Goal: Task Accomplishment & Management: Manage account settings

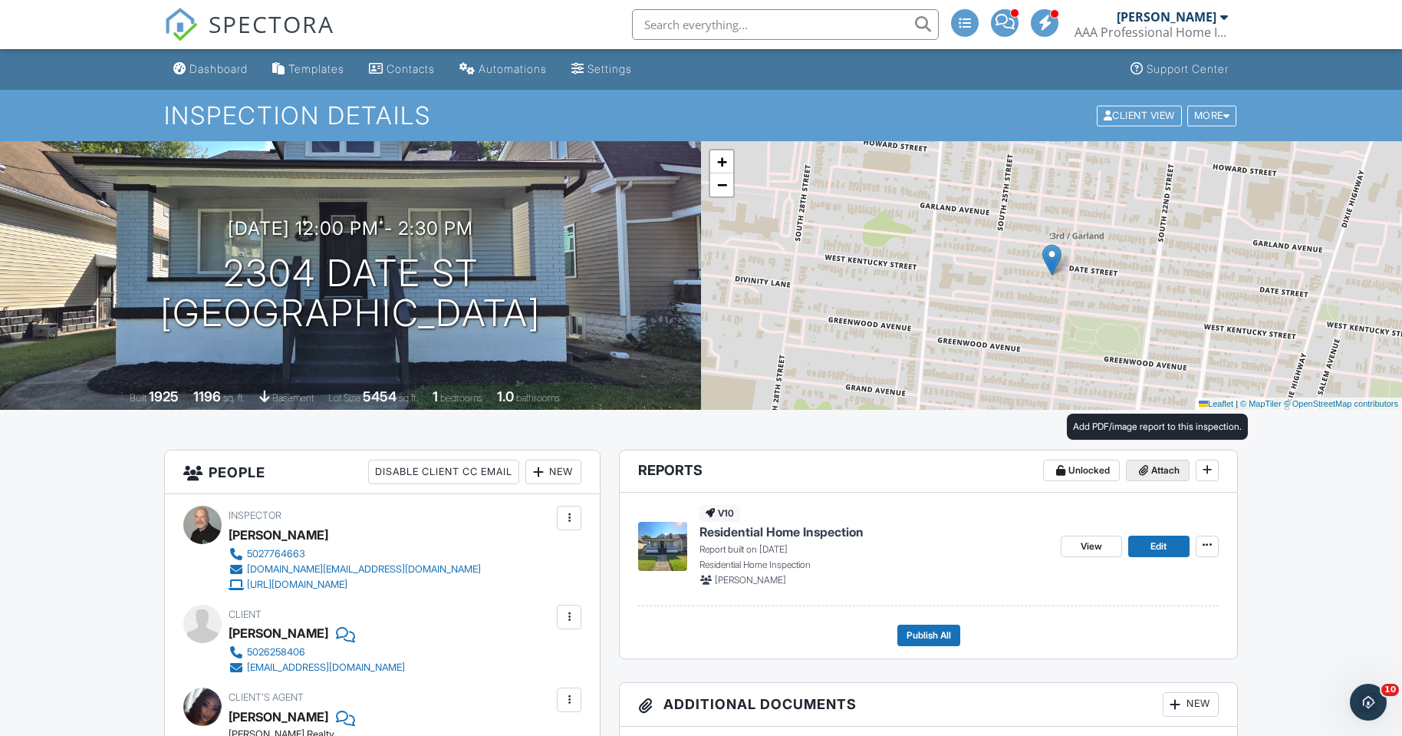
click at [1164, 463] on span "Attach" at bounding box center [1166, 470] width 28 height 15
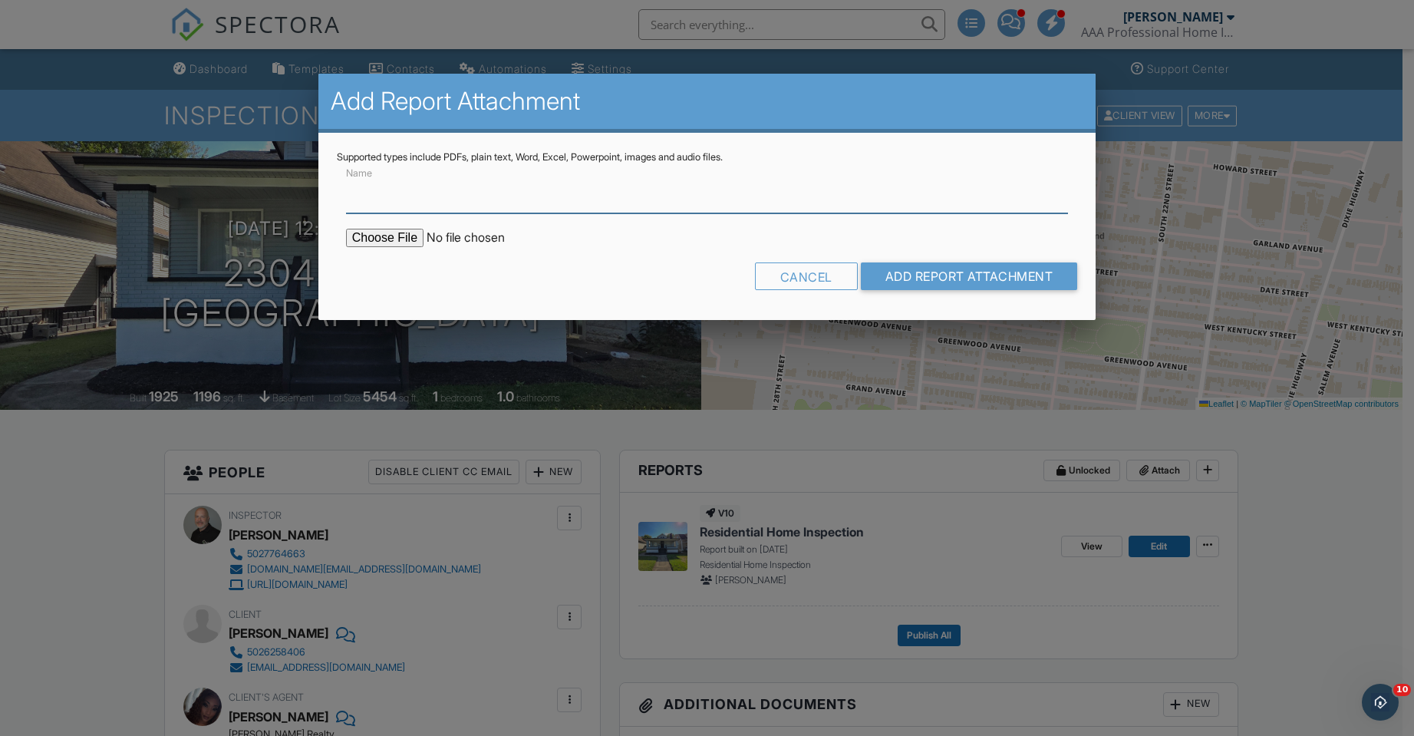
click at [958, 199] on input "Name" at bounding box center [707, 195] width 723 height 38
paste input "2304 Date St"
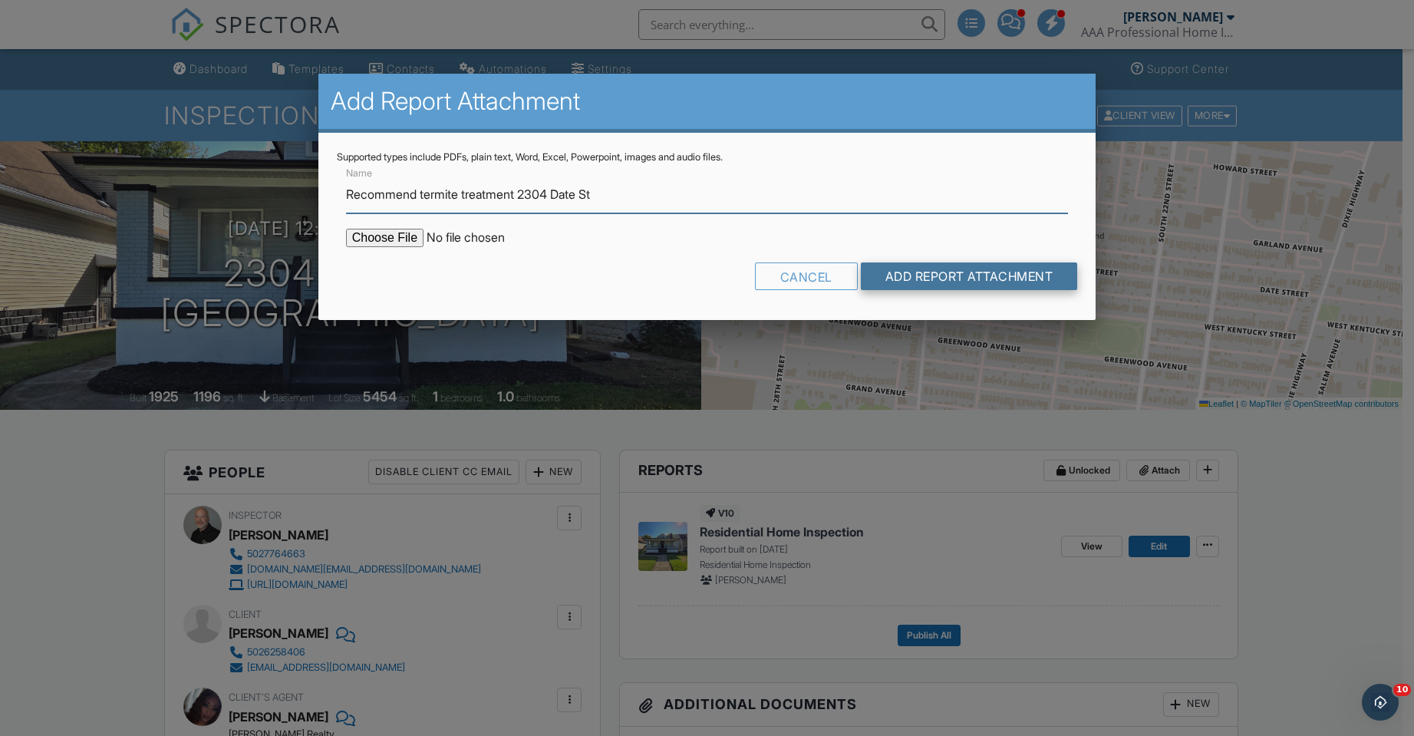
type input "Recommend termite treatment 2304 Date St"
click at [911, 282] on input "Add Report Attachment" at bounding box center [969, 276] width 217 height 28
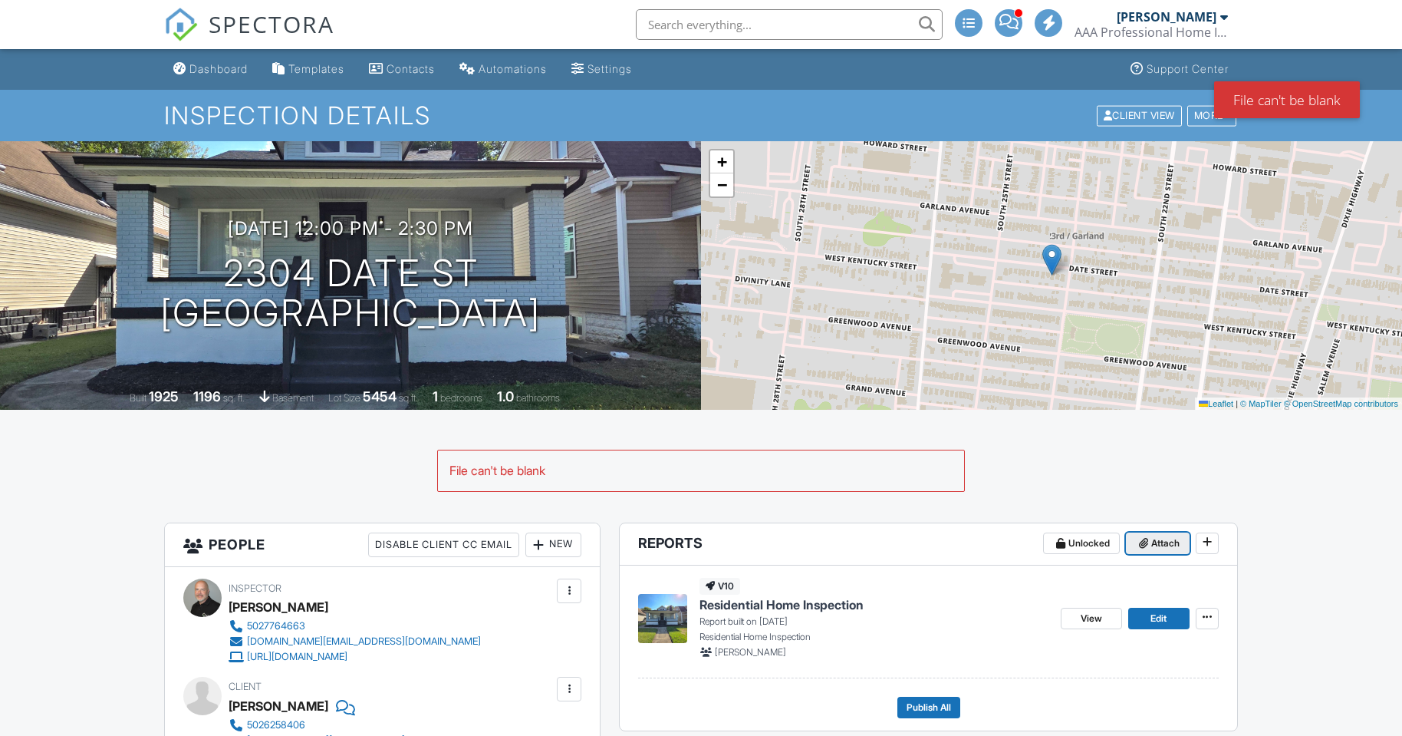
click at [1168, 535] on span "Attach" at bounding box center [1166, 542] width 28 height 15
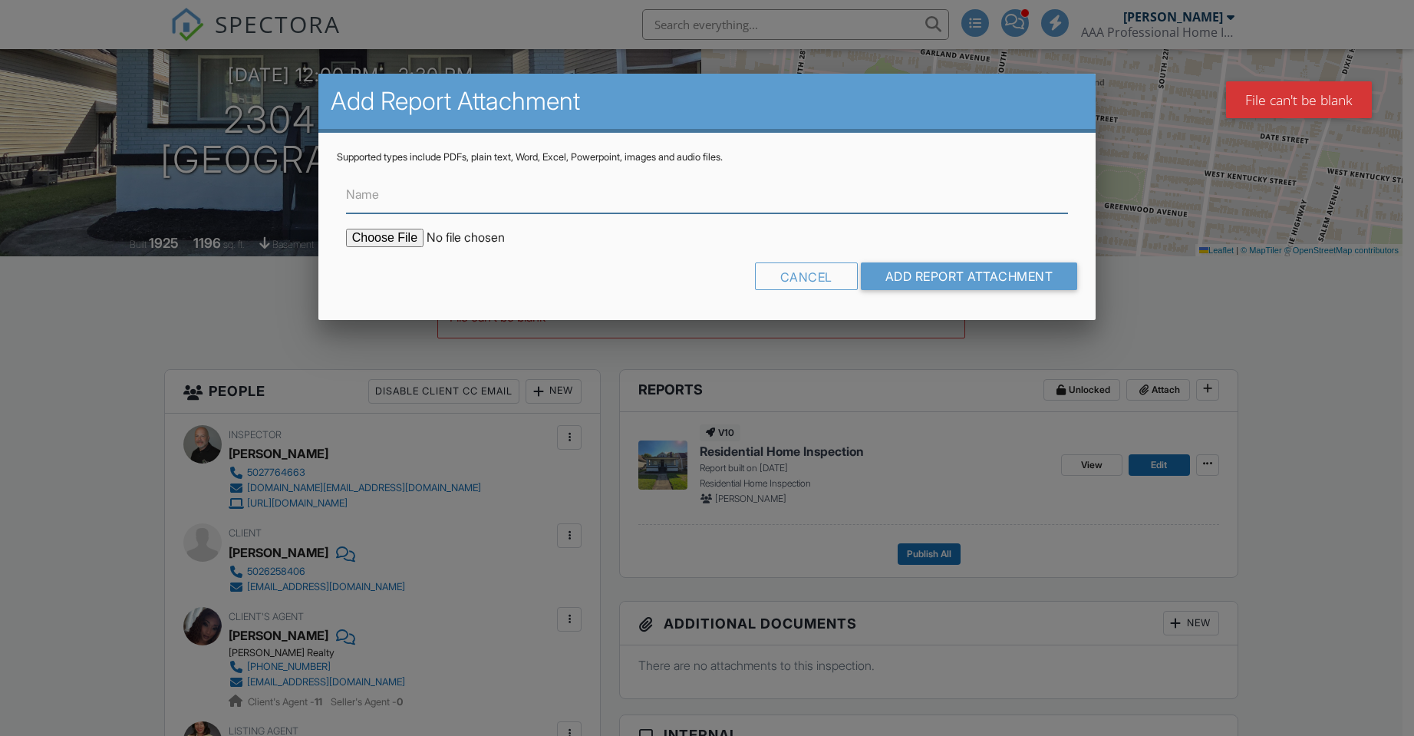
click at [727, 189] on input "Name" at bounding box center [707, 195] width 723 height 38
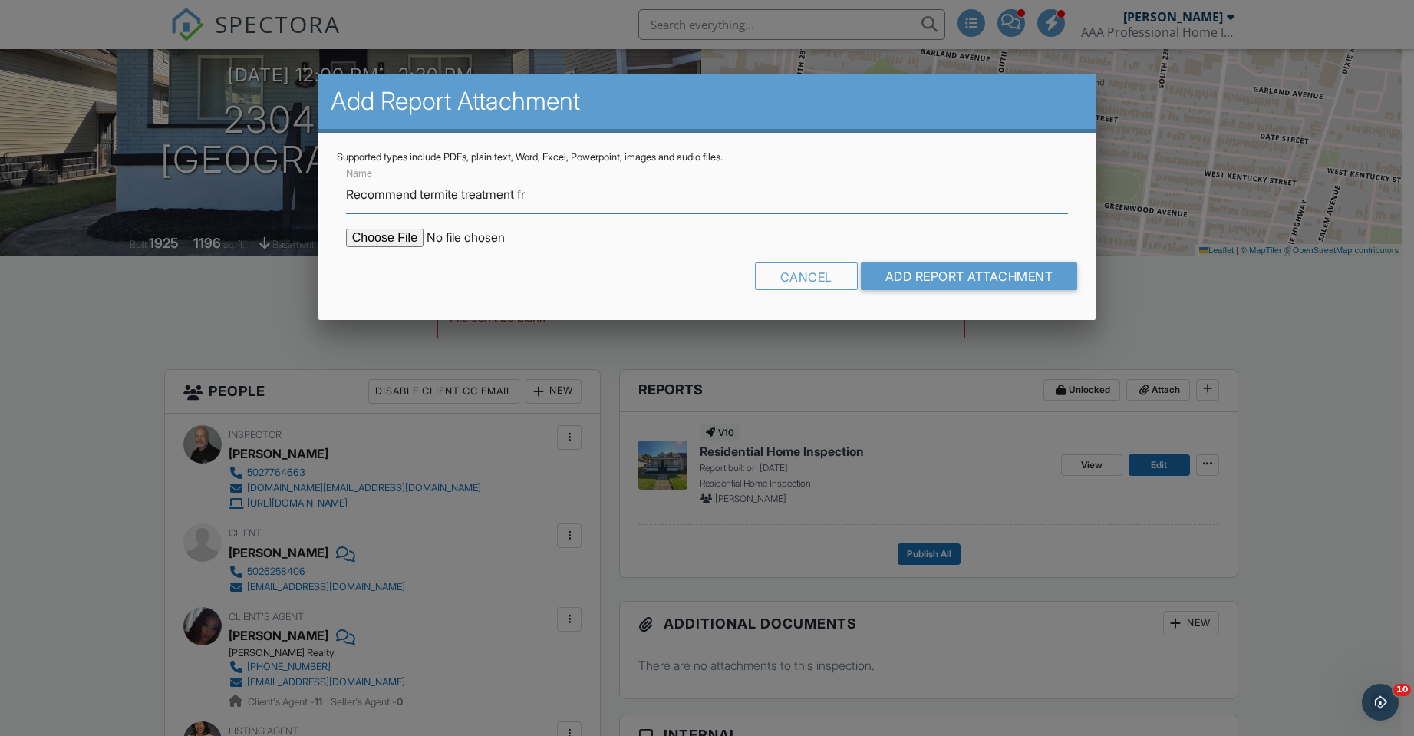
paste input "2304 Date St"
click at [527, 193] on input "Recommend termite treatment fr 2304 Date St" at bounding box center [707, 195] width 723 height 38
type input "Recommend termite treatment for 2304 Date St"
click at [371, 232] on input "file" at bounding box center [476, 238] width 261 height 18
type input "C:\fakepath\2304 Date St.pdf"
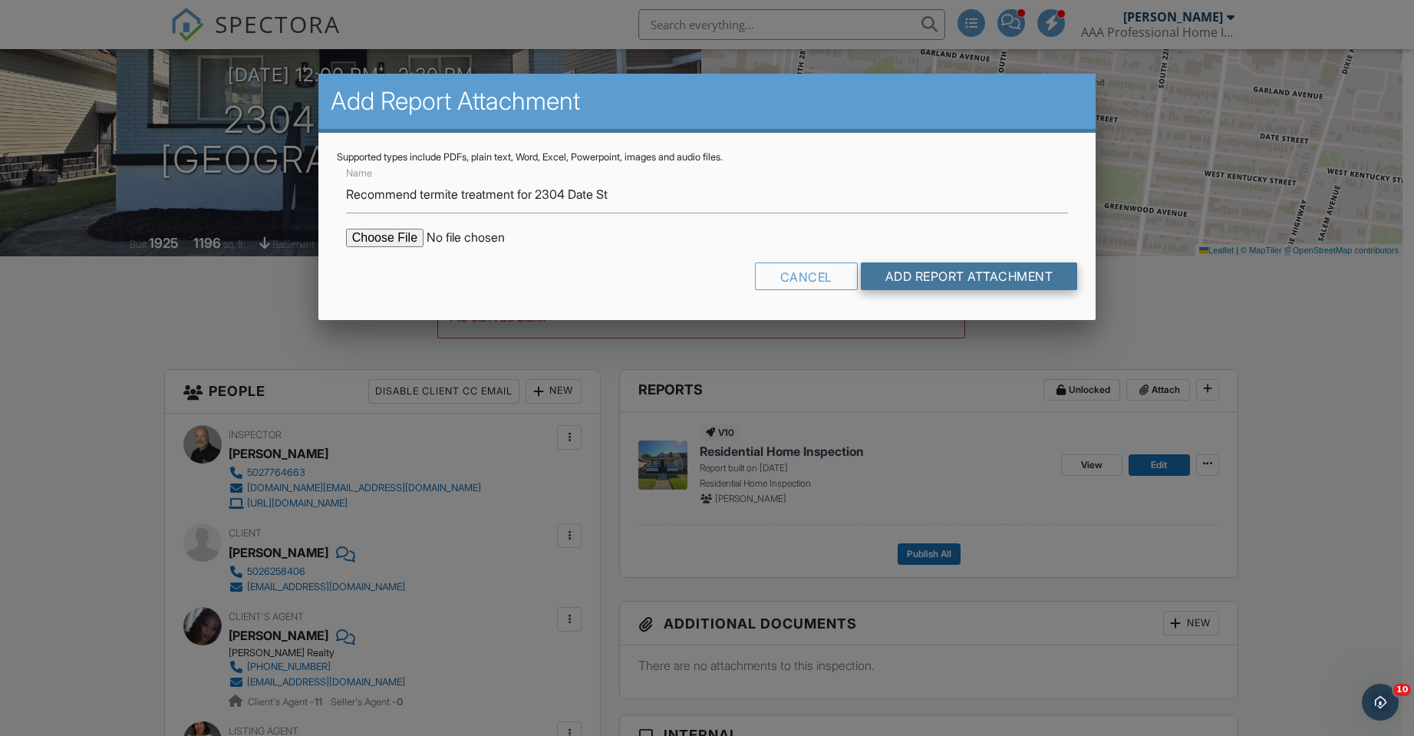
click at [994, 288] on input "Add Report Attachment" at bounding box center [969, 276] width 217 height 28
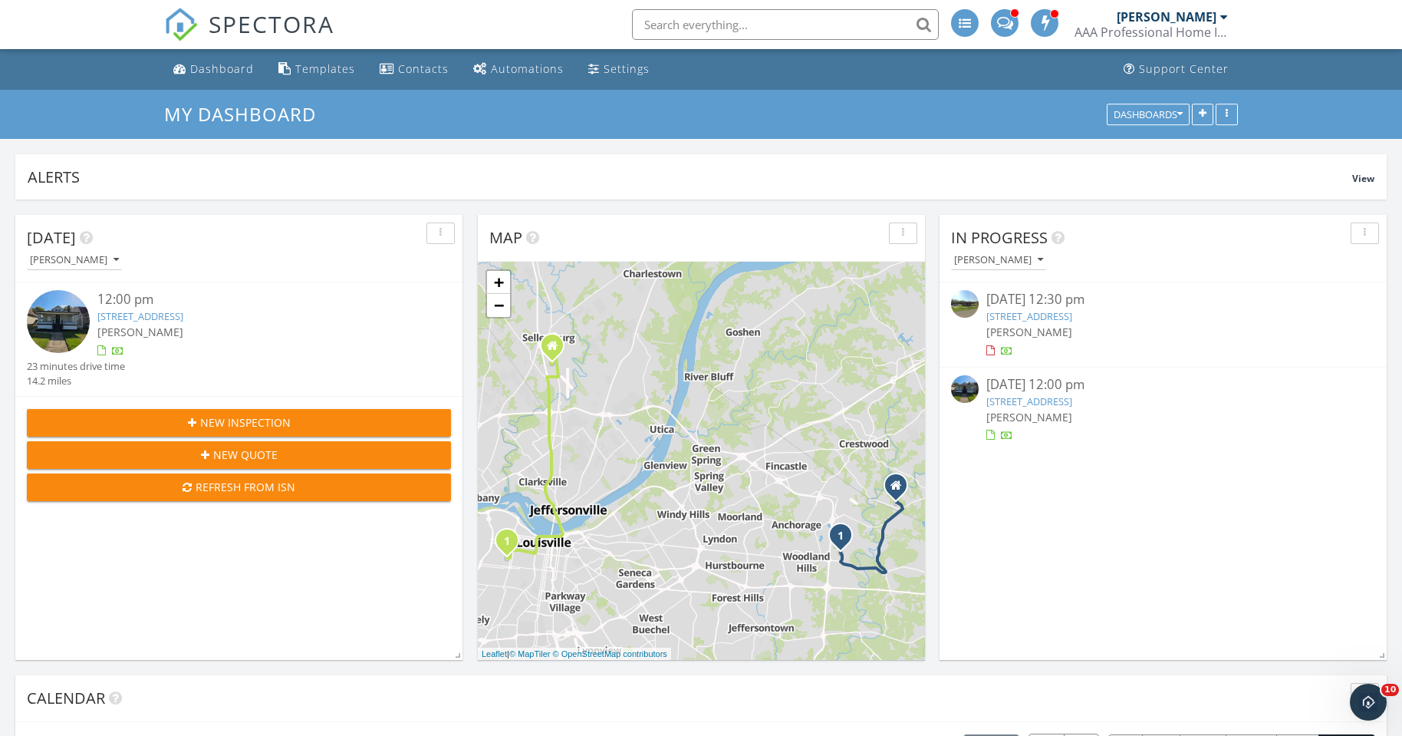
scroll to position [1267, 1426]
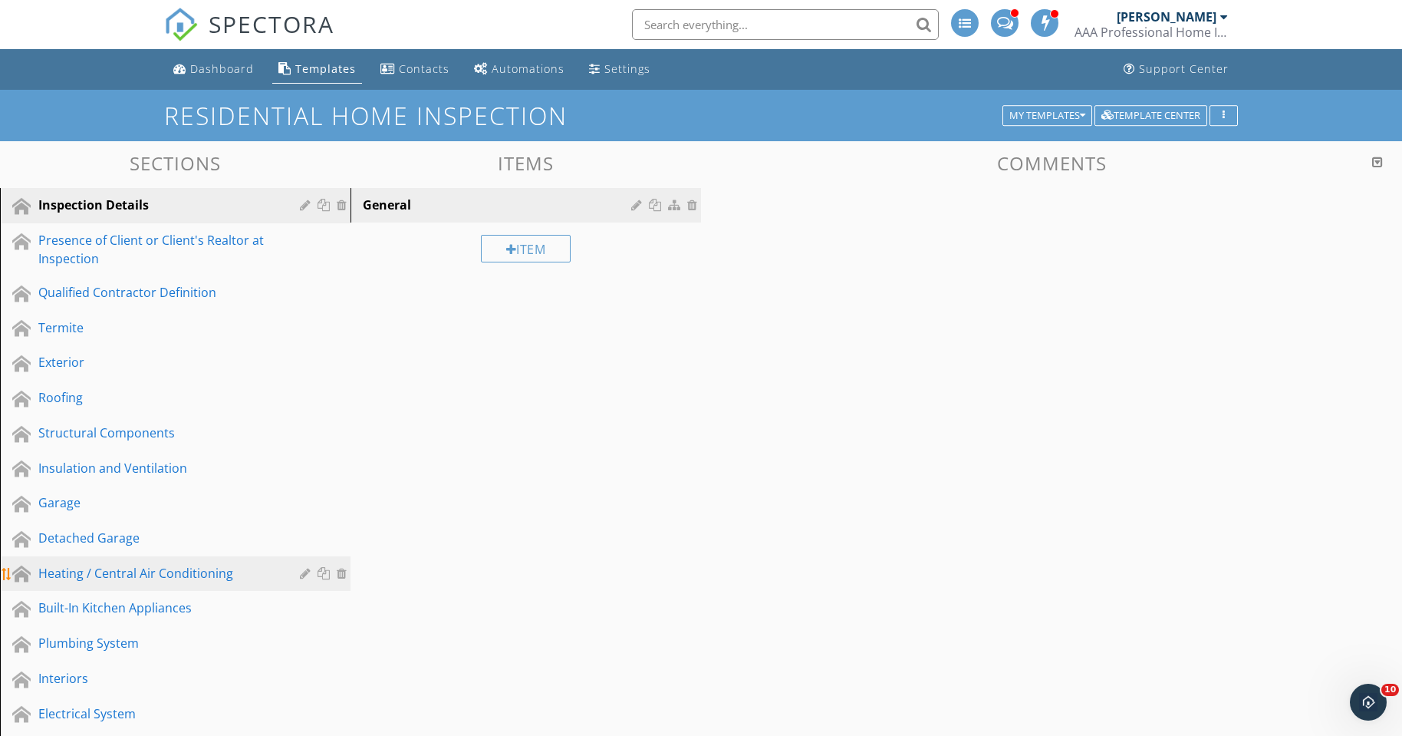
click at [131, 578] on div "Heating / Central Air Conditioning" at bounding box center [157, 573] width 239 height 18
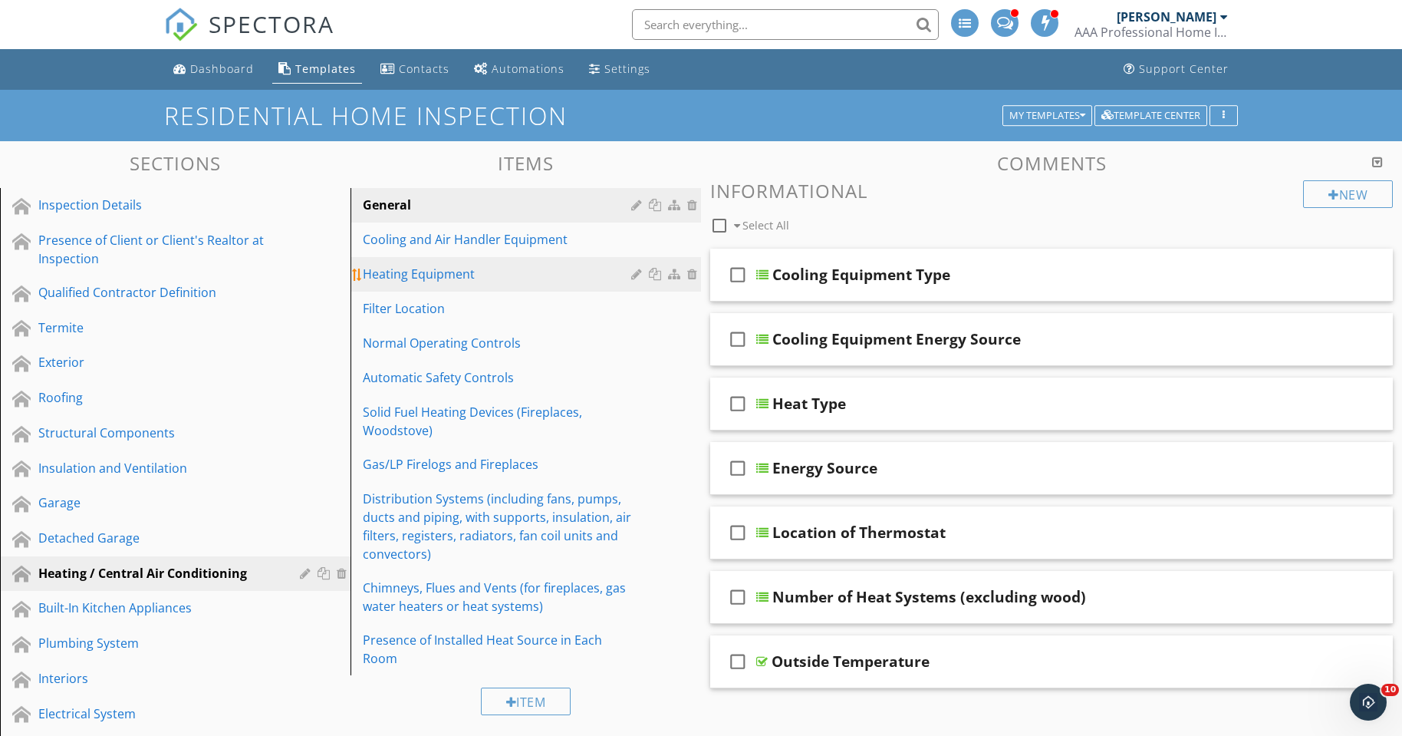
click at [418, 278] on div "Heating Equipment" at bounding box center [499, 274] width 273 height 18
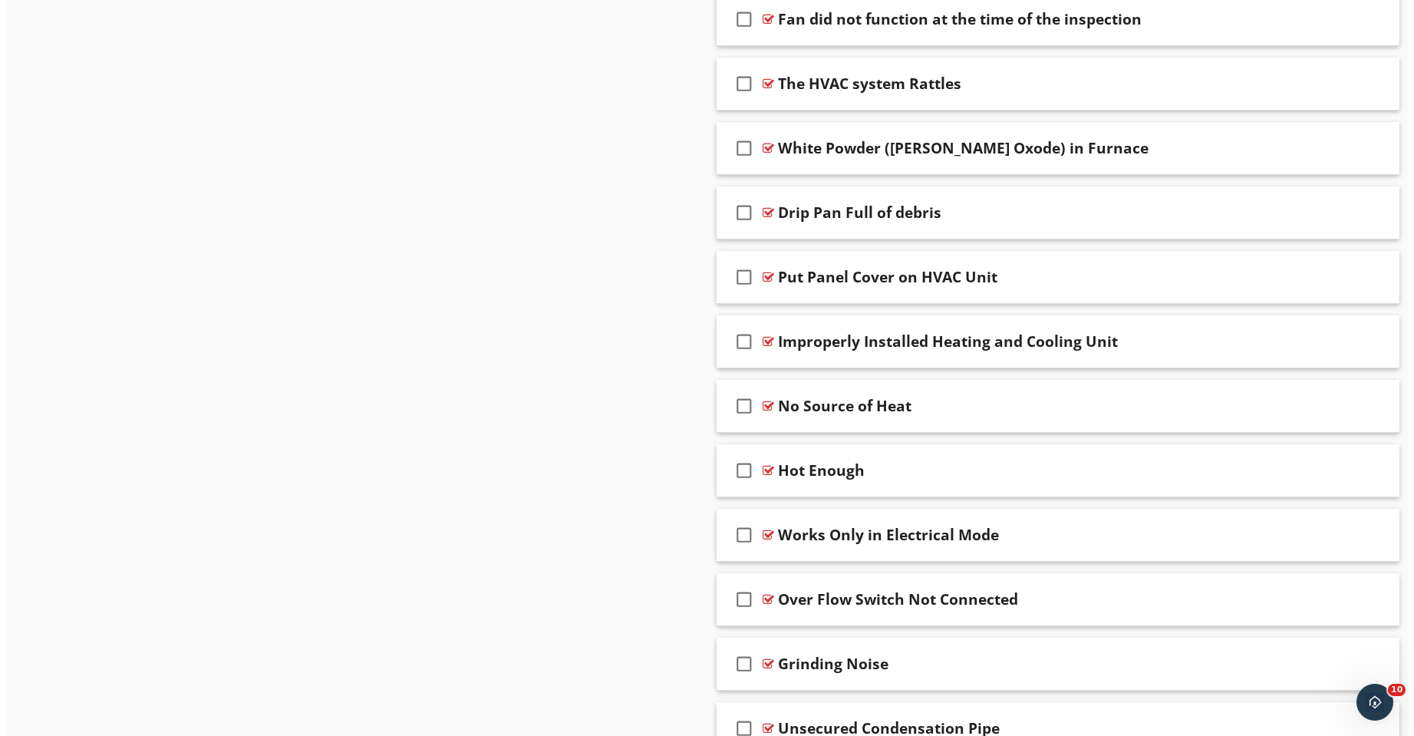
scroll to position [8349, 0]
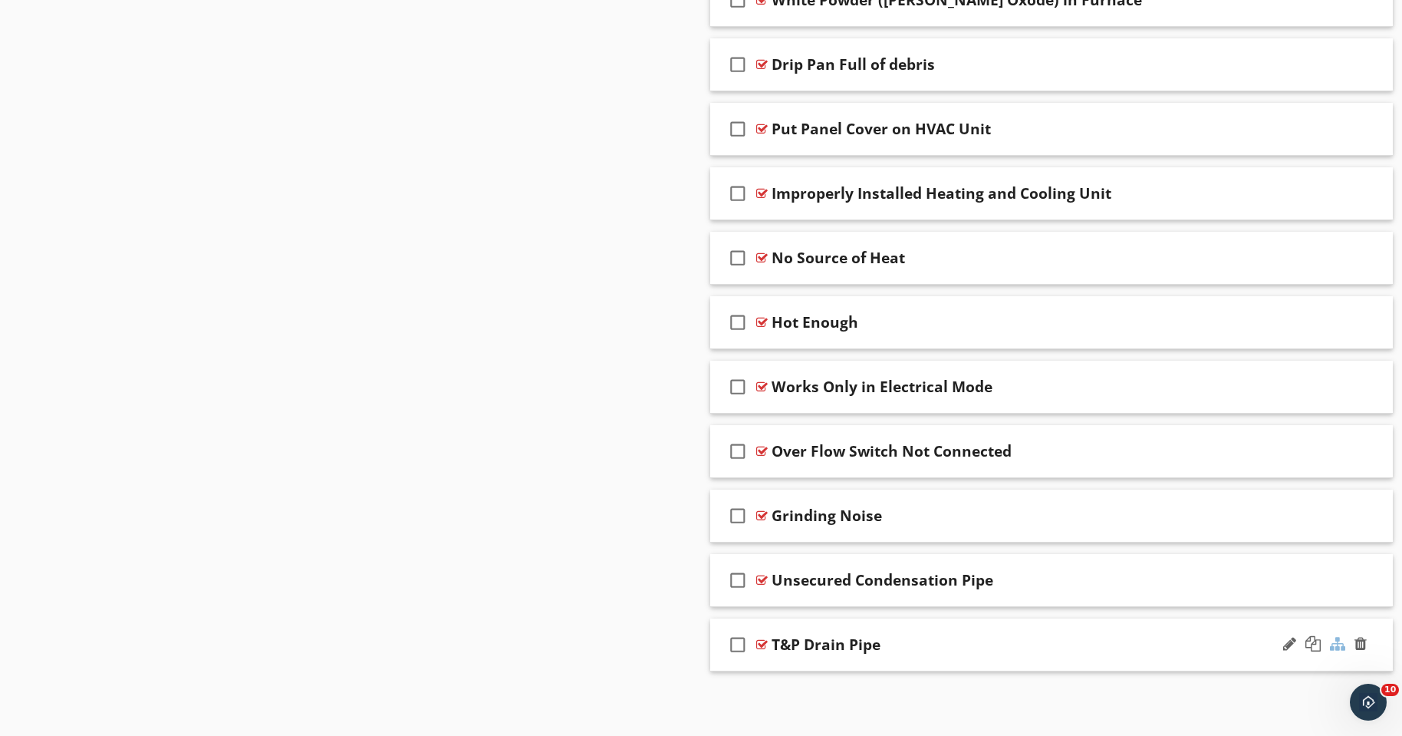
click at [1335, 643] on div at bounding box center [1337, 643] width 15 height 15
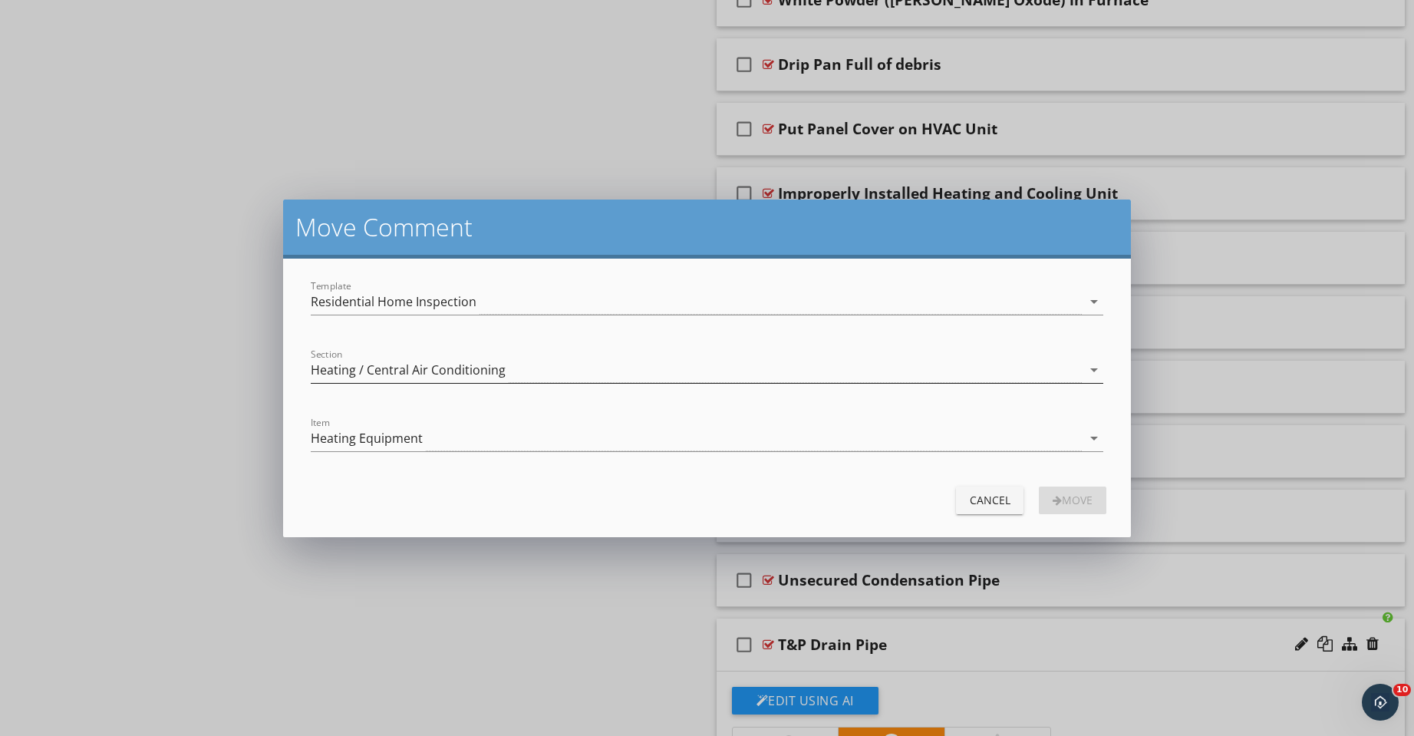
click at [1099, 374] on icon "arrow_drop_down" at bounding box center [1094, 370] width 18 height 18
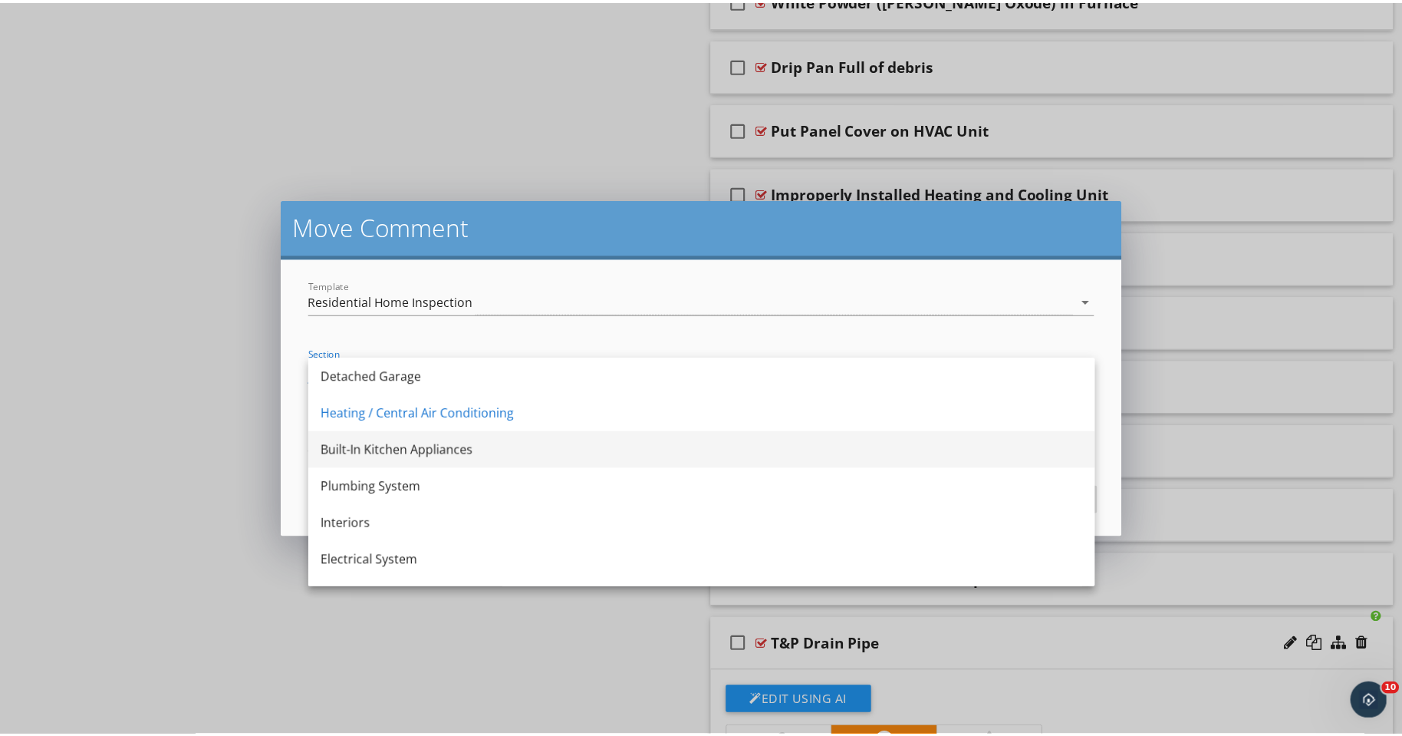
scroll to position [332, 0]
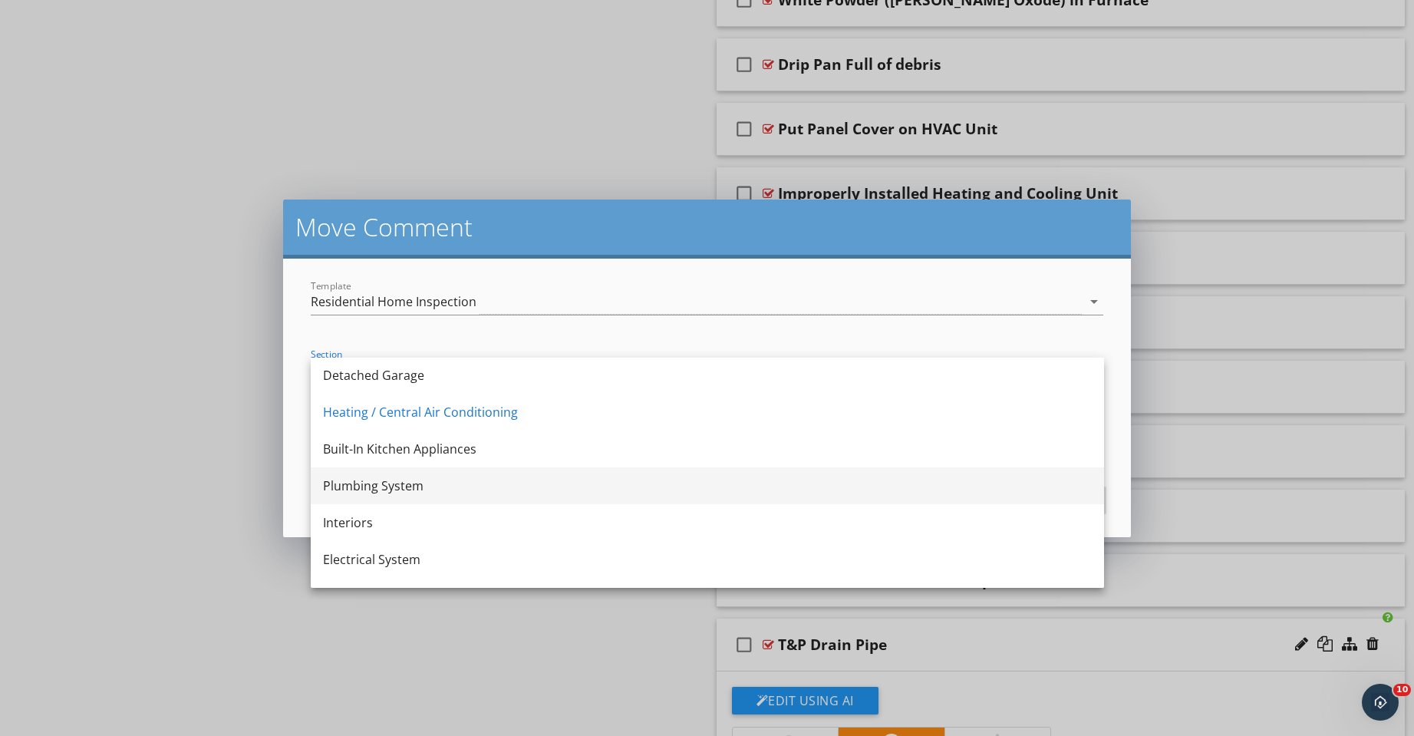
click at [806, 486] on div "Plumbing System" at bounding box center [707, 485] width 769 height 18
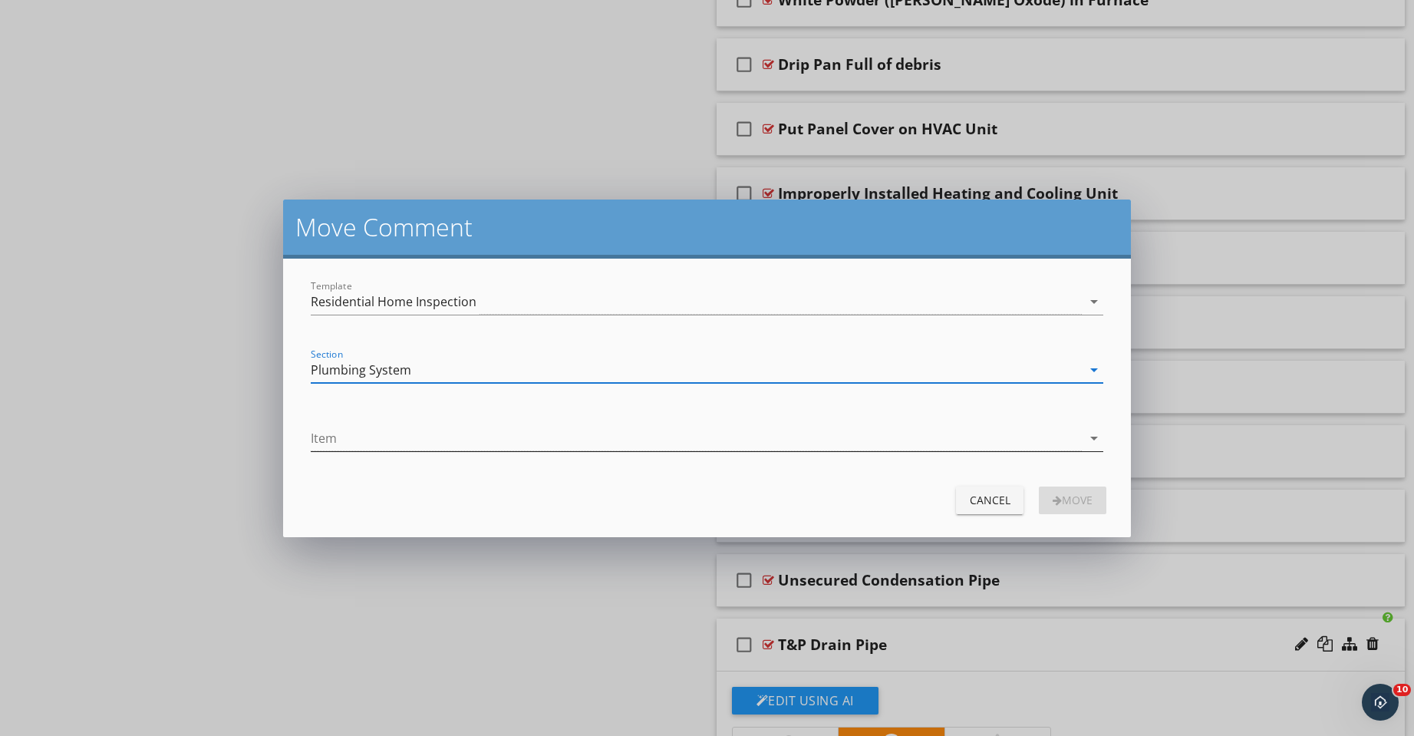
click at [1090, 438] on icon "arrow_drop_down" at bounding box center [1094, 438] width 18 height 18
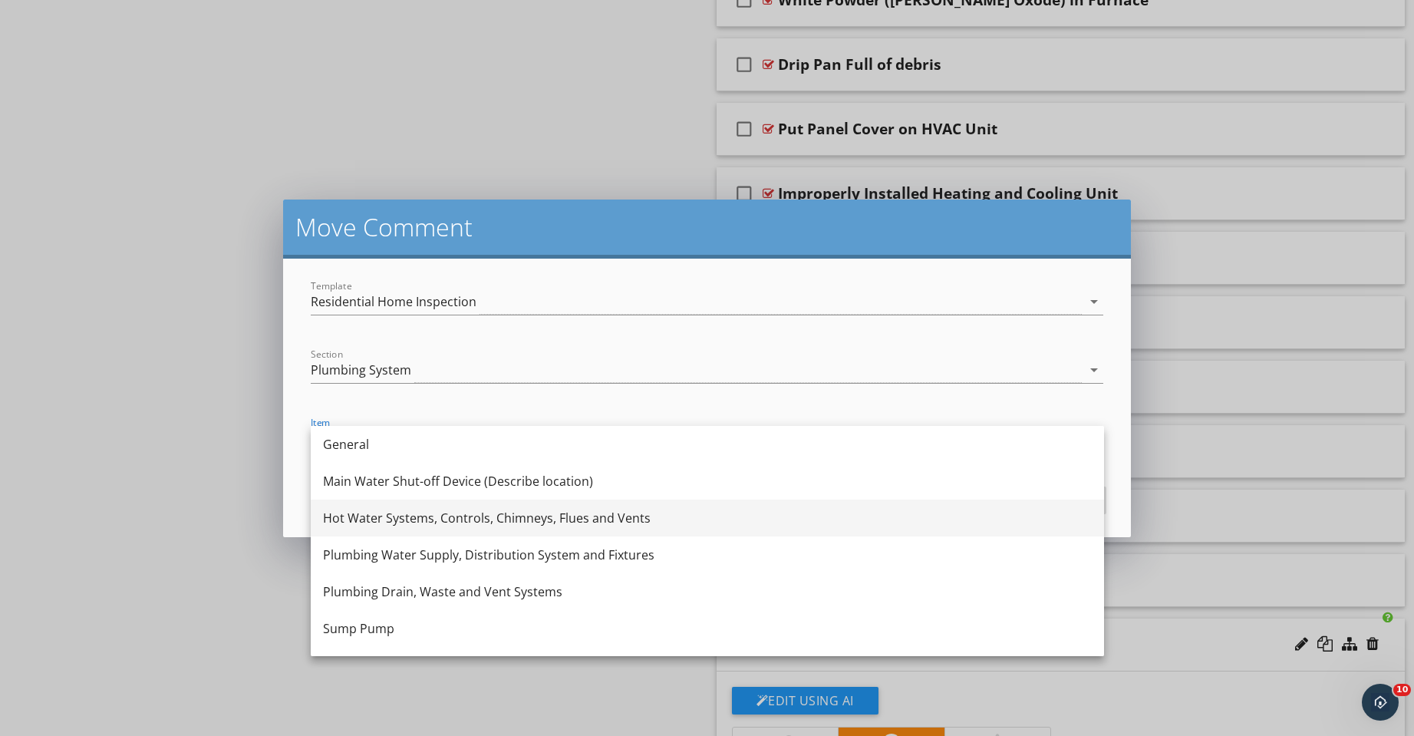
click at [899, 522] on div "Hot Water Systems, Controls, Chimneys, Flues and Vents" at bounding box center [707, 518] width 769 height 18
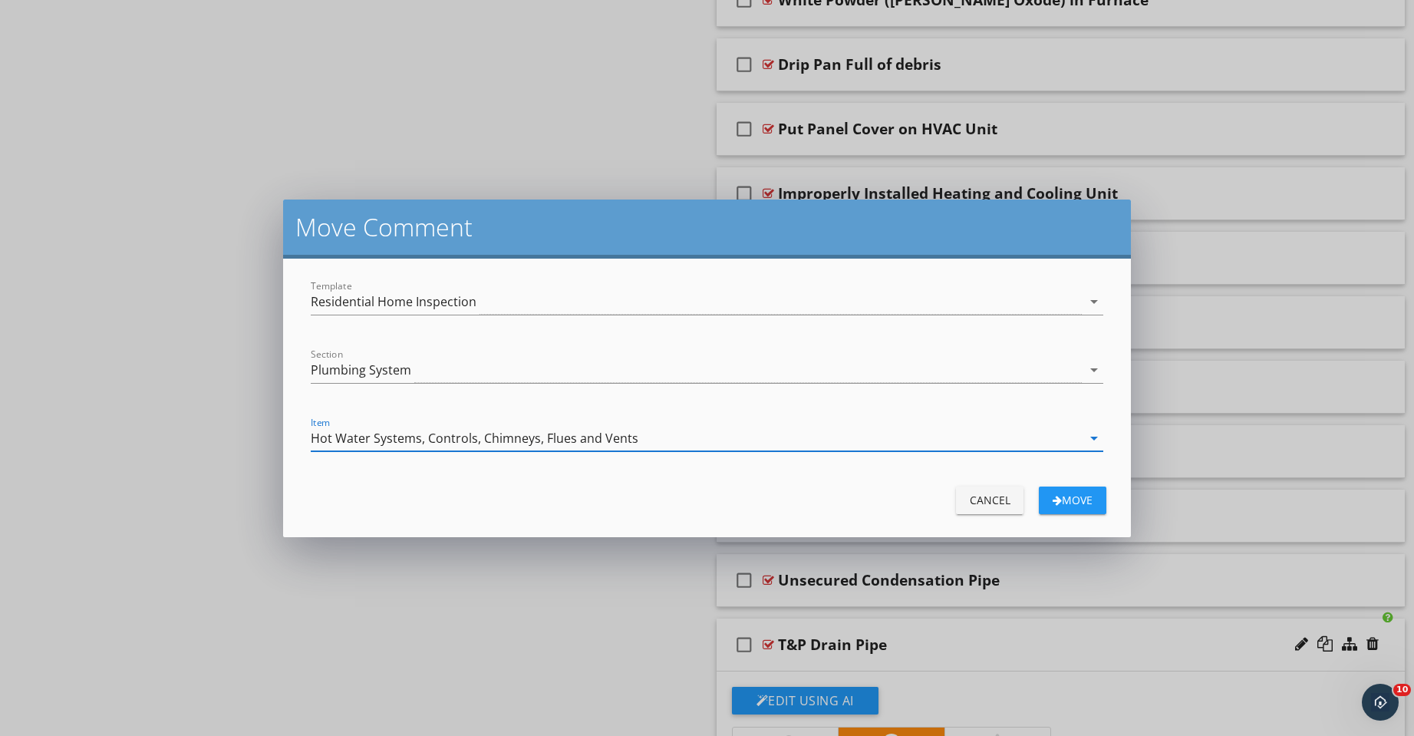
click at [1078, 498] on div "Move" at bounding box center [1072, 500] width 43 height 16
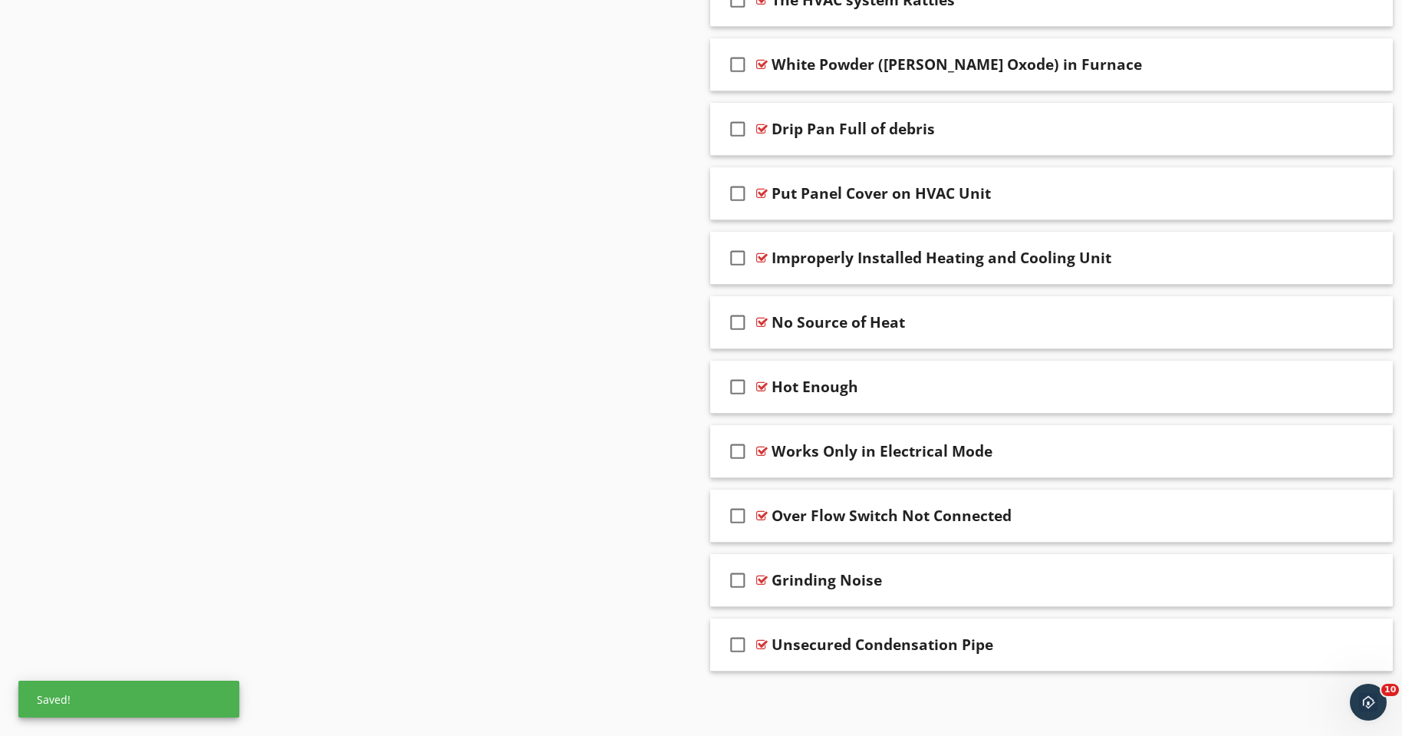
scroll to position [8285, 0]
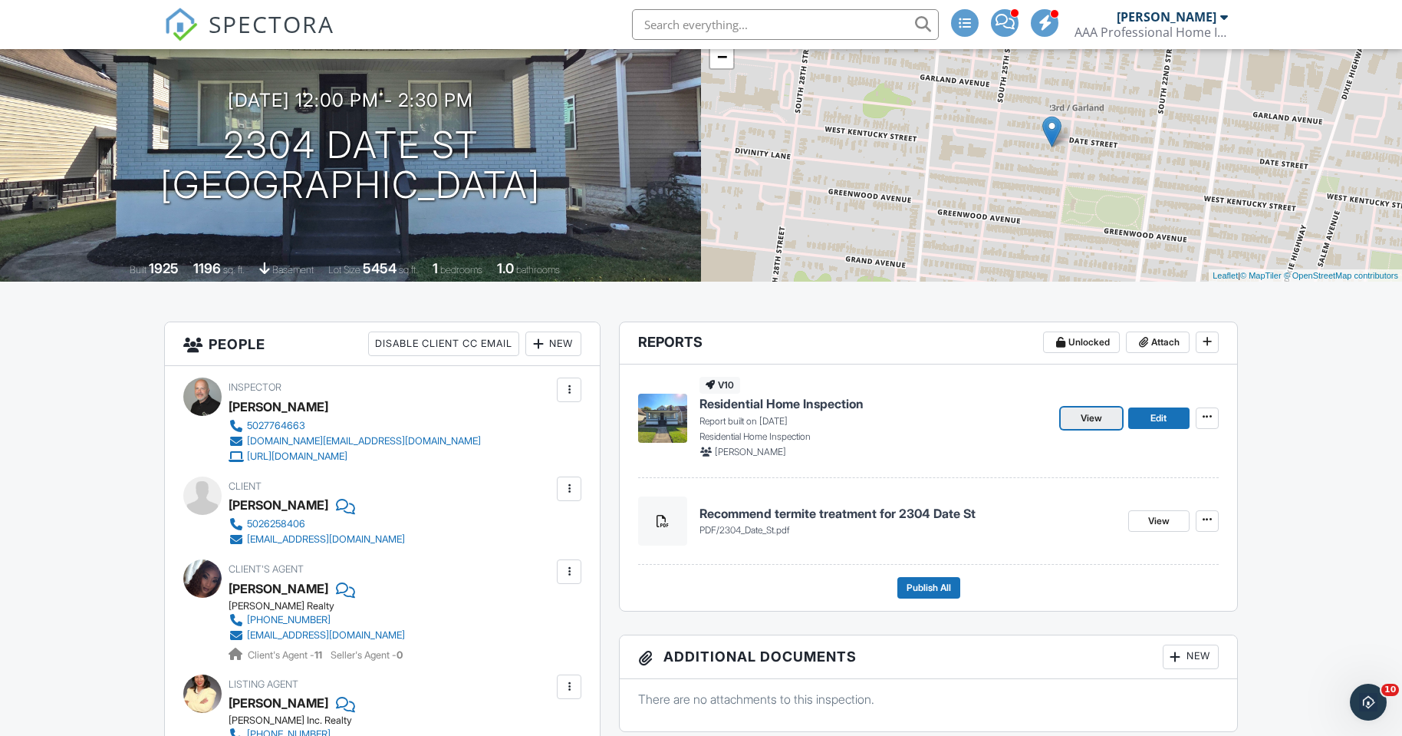
click at [1100, 420] on span "View" at bounding box center [1091, 417] width 21 height 15
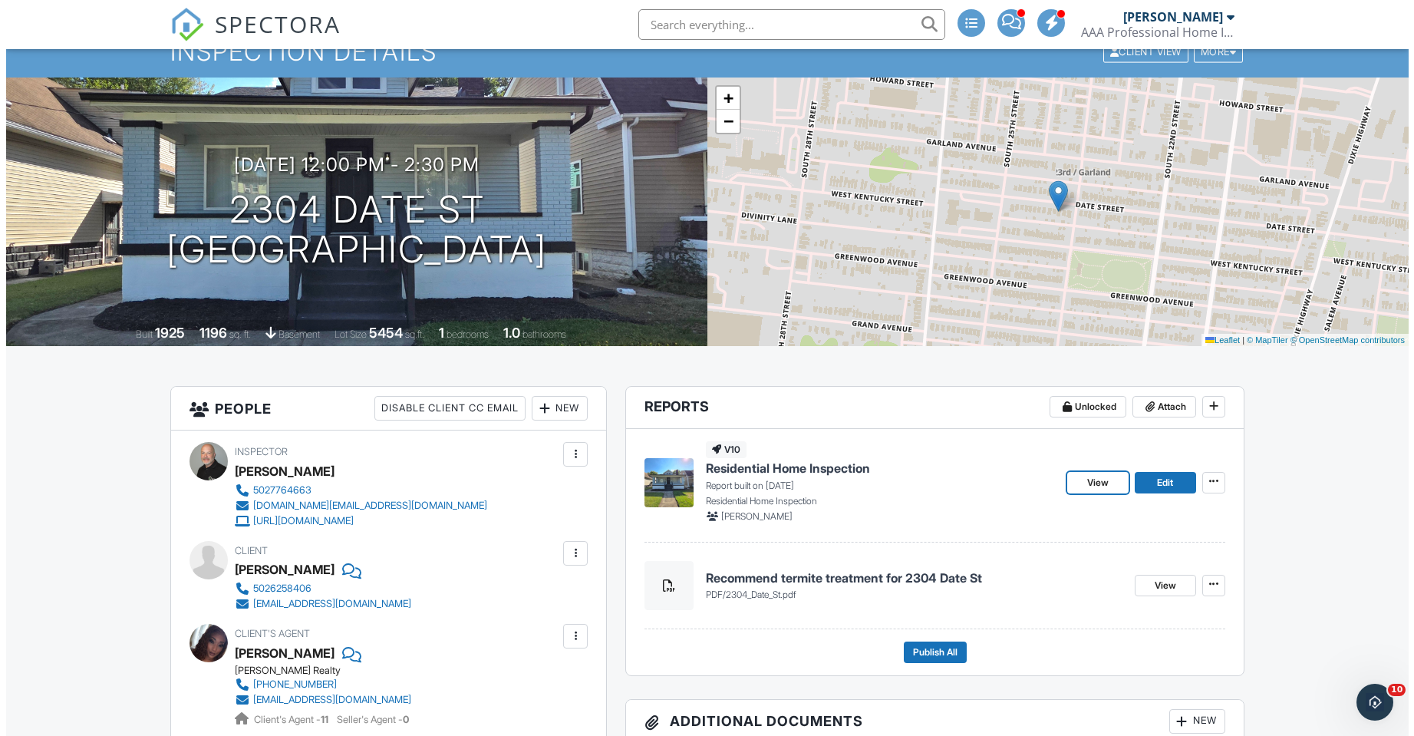
scroll to position [128, 0]
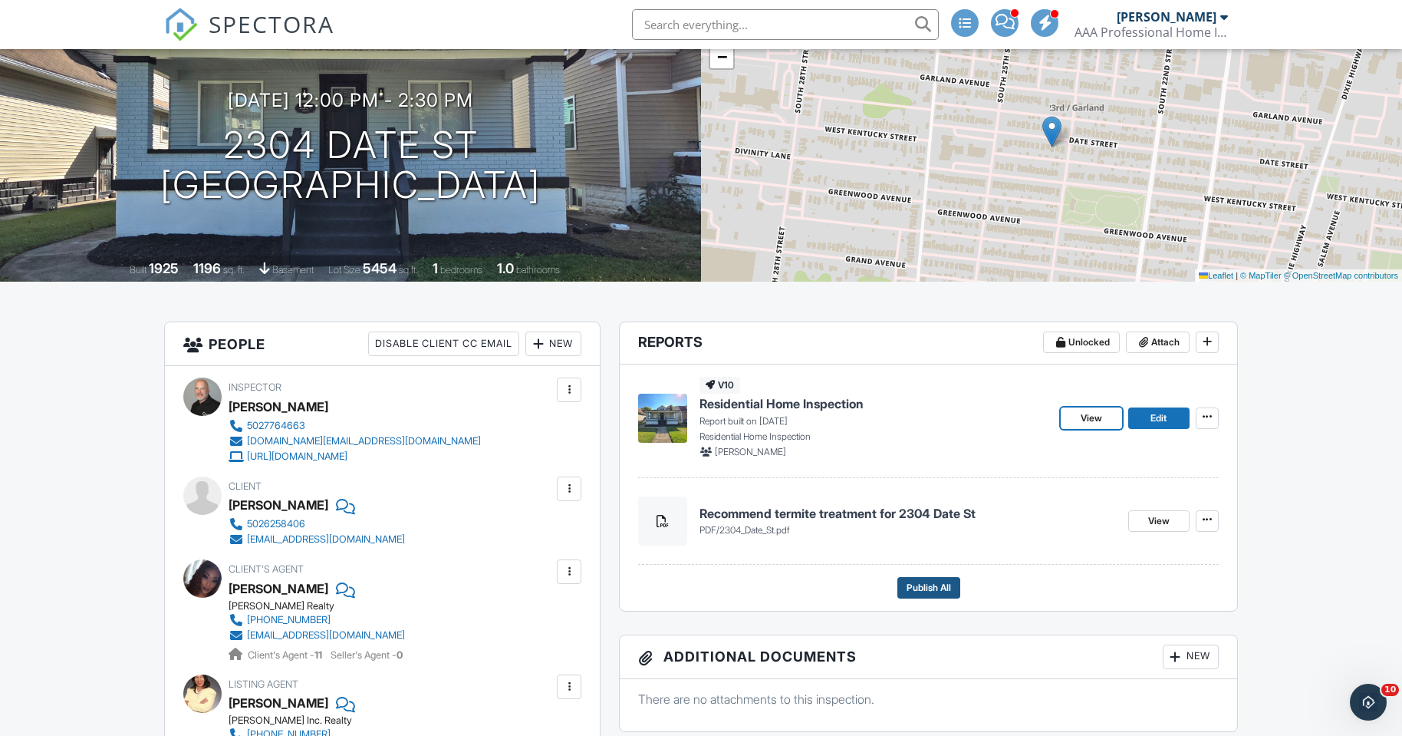
click at [920, 584] on span "Publish All" at bounding box center [929, 587] width 44 height 15
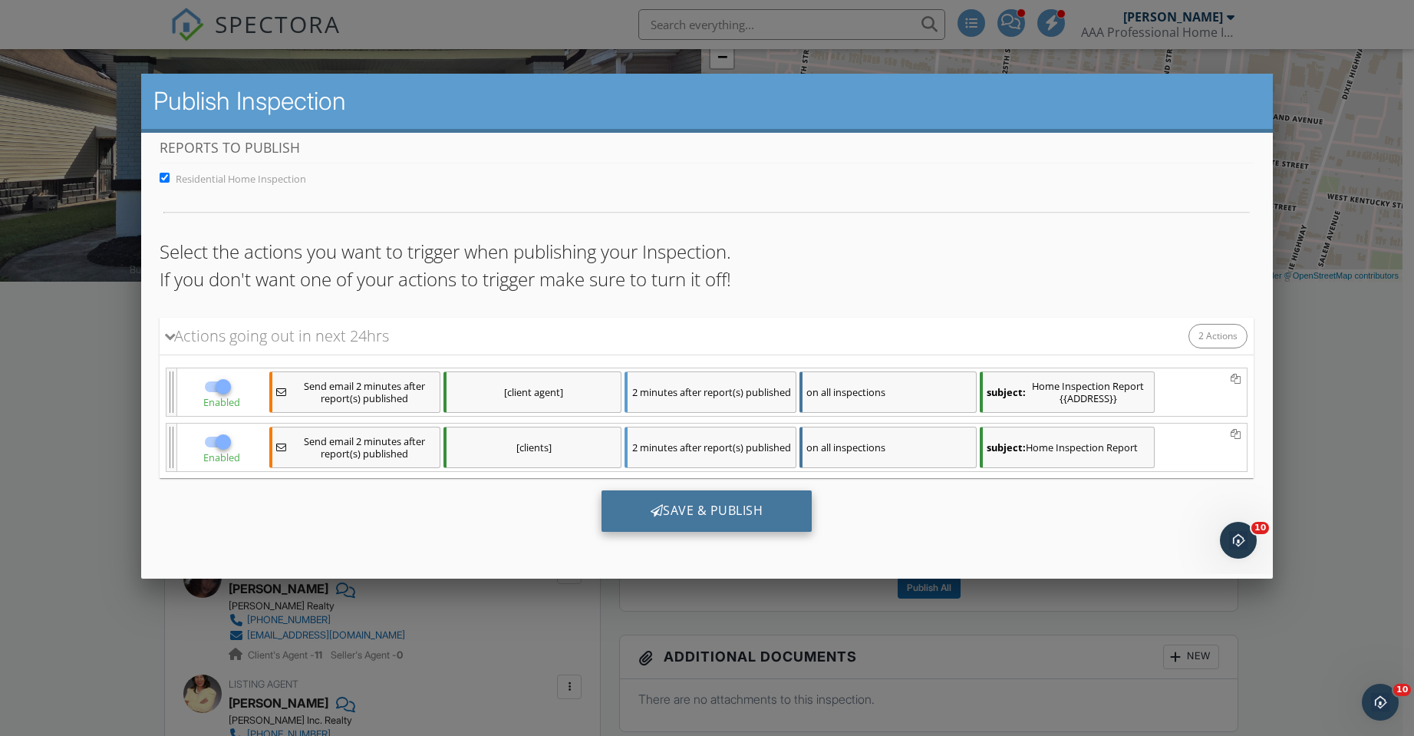
scroll to position [0, 0]
click at [712, 509] on div "Save & Publish" at bounding box center [706, 509] width 211 height 41
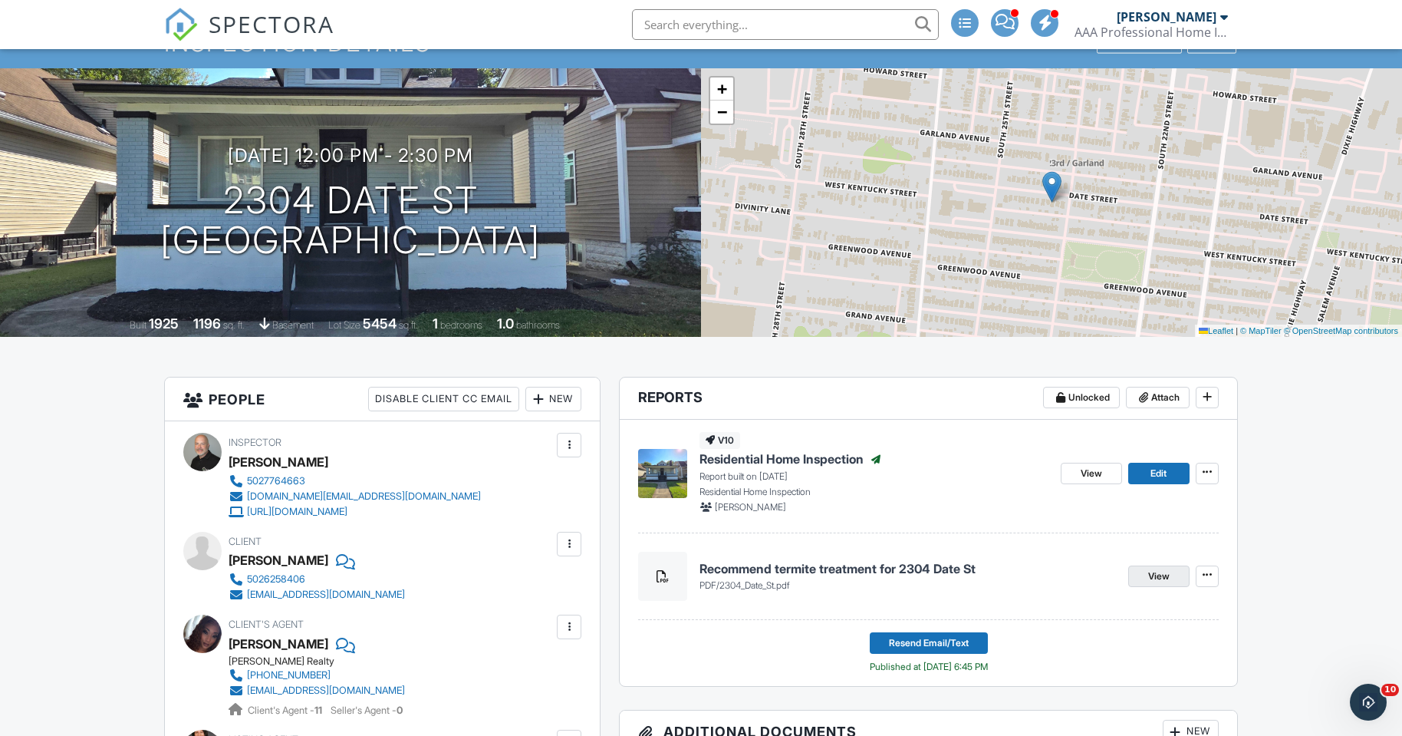
scroll to position [77, 0]
